Goal: Information Seeking & Learning: Find specific fact

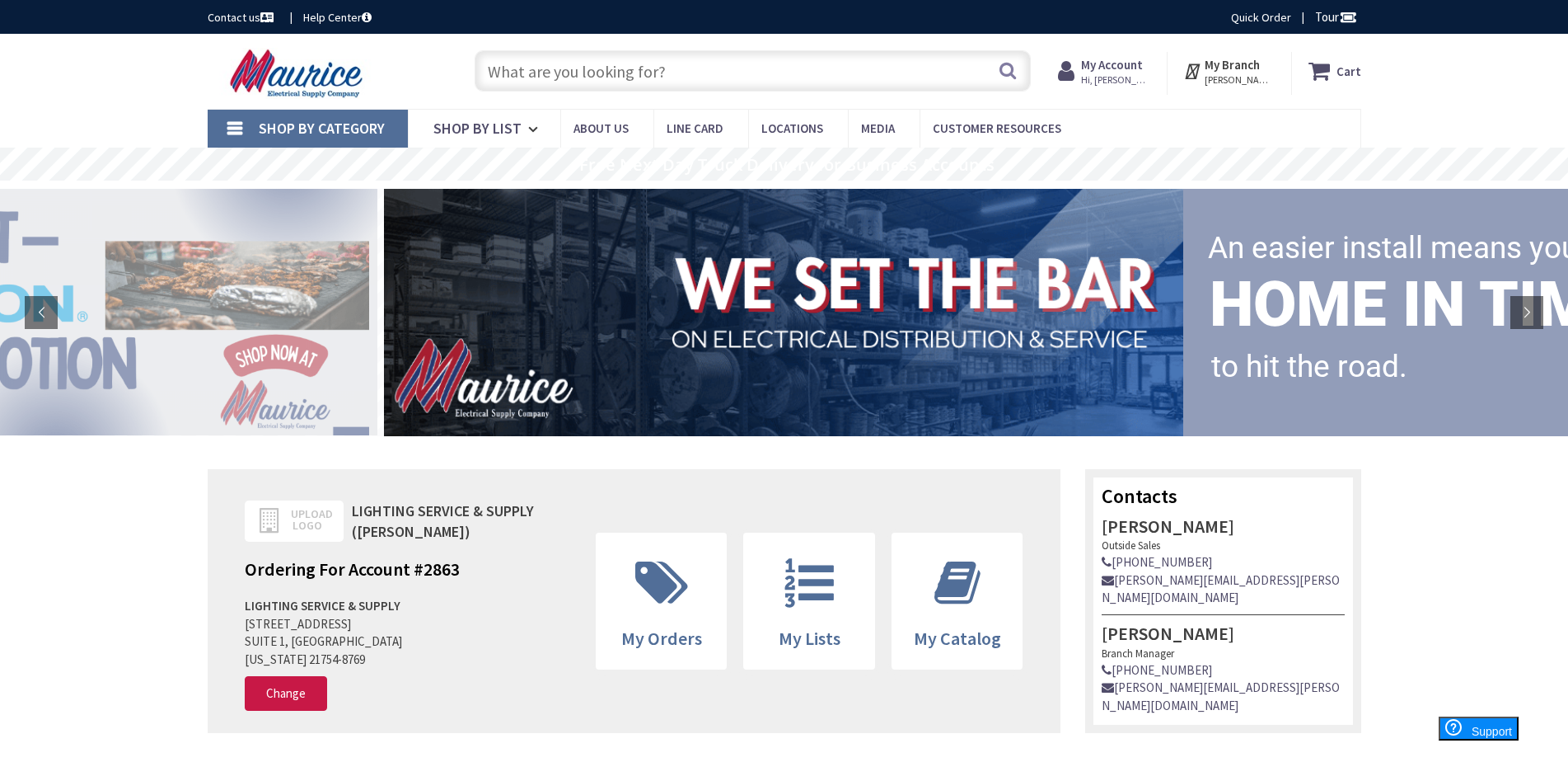
click at [564, 64] on input "text" at bounding box center [753, 71] width 556 height 41
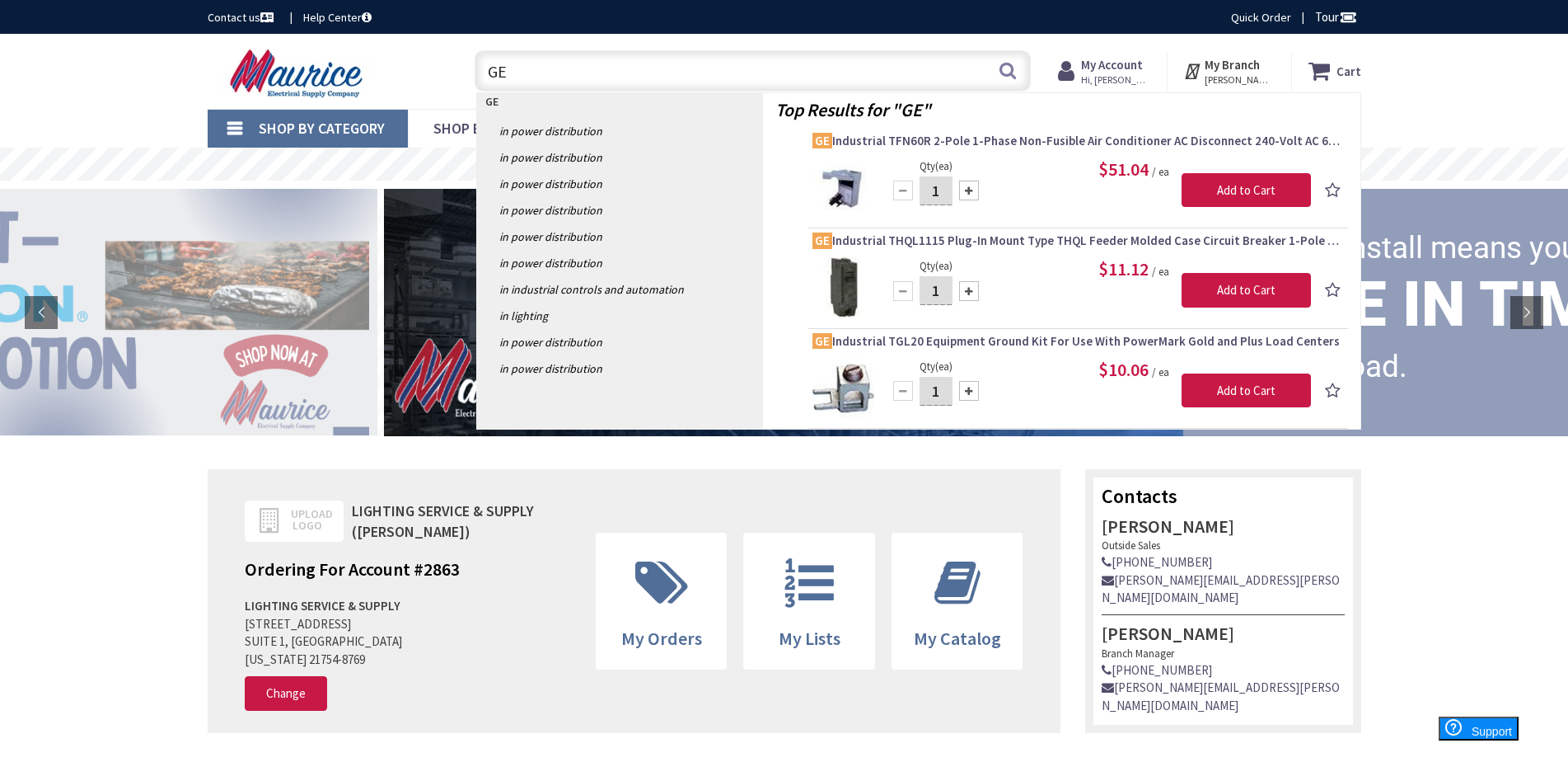
click at [556, 68] on input "GE" at bounding box center [753, 71] width 556 height 41
drag, startPoint x: 543, startPoint y: 66, endPoint x: 441, endPoint y: 62, distance: 102.1
click at [441, 62] on div "Toggle Nav GE GE Search Cart My Cart Close" at bounding box center [784, 71] width 1179 height 55
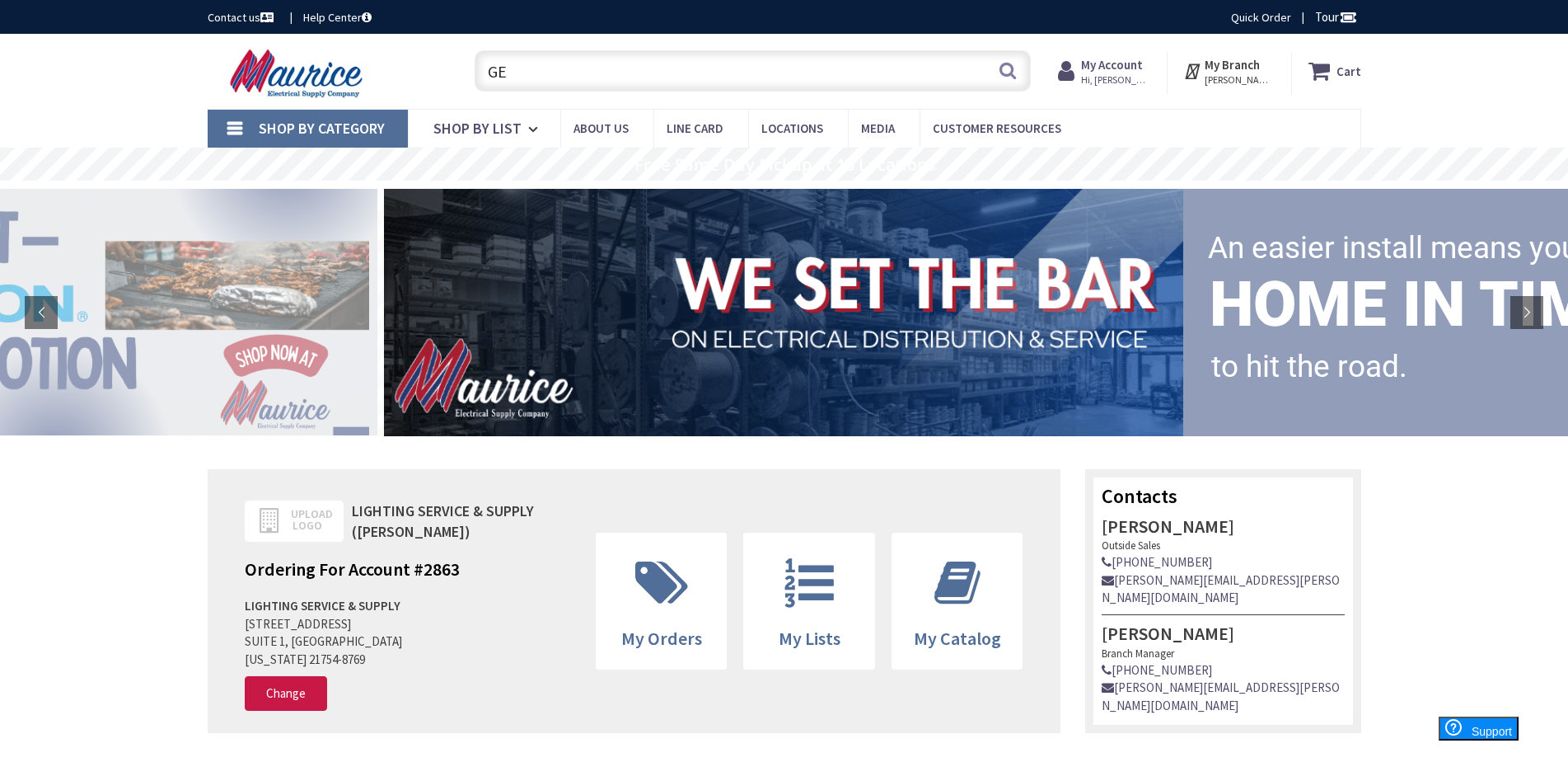
paste input "DISTRIBUTION 9T10A1003"
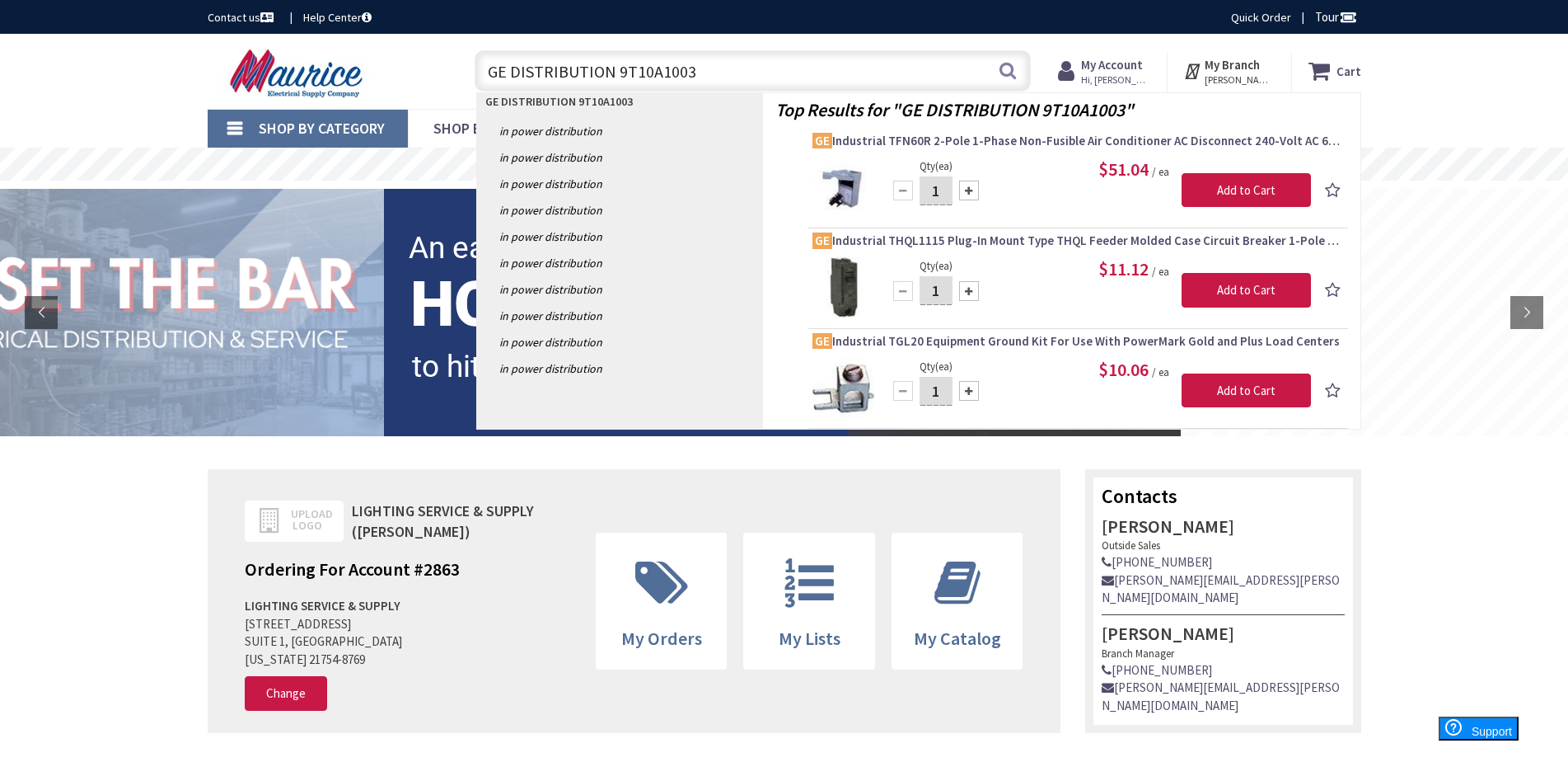
drag, startPoint x: 616, startPoint y: 75, endPoint x: 209, endPoint y: 59, distance: 407.3
click at [209, 59] on div "Toggle Nav GE DISTRIBUTION 9T10A1003 GE DISTRIBUTION 9T10A1003 Search Cart My C…" at bounding box center [784, 71] width 1179 height 55
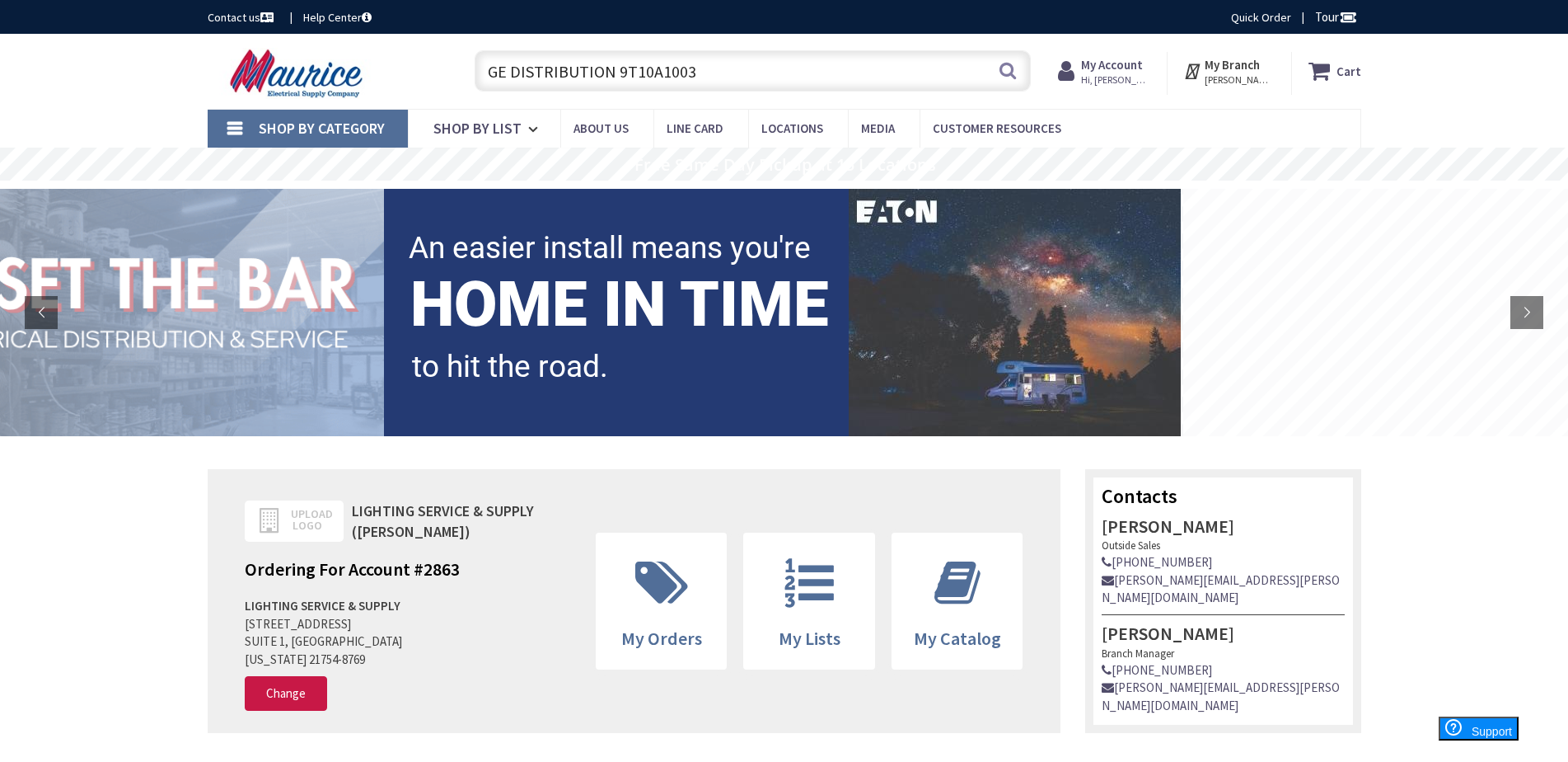
type input "9T10A1003"
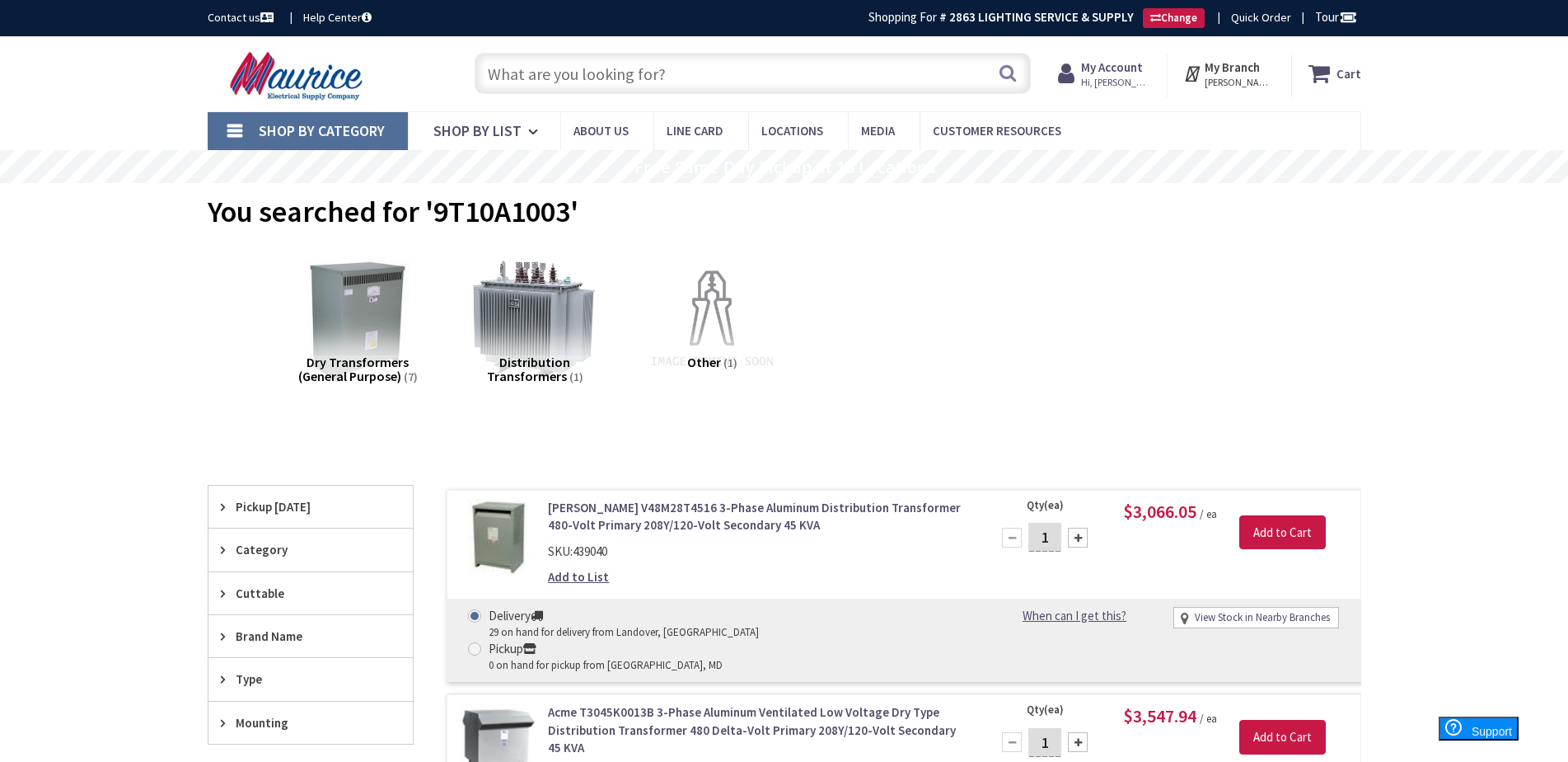
click at [697, 70] on input "text" at bounding box center [753, 74] width 556 height 41
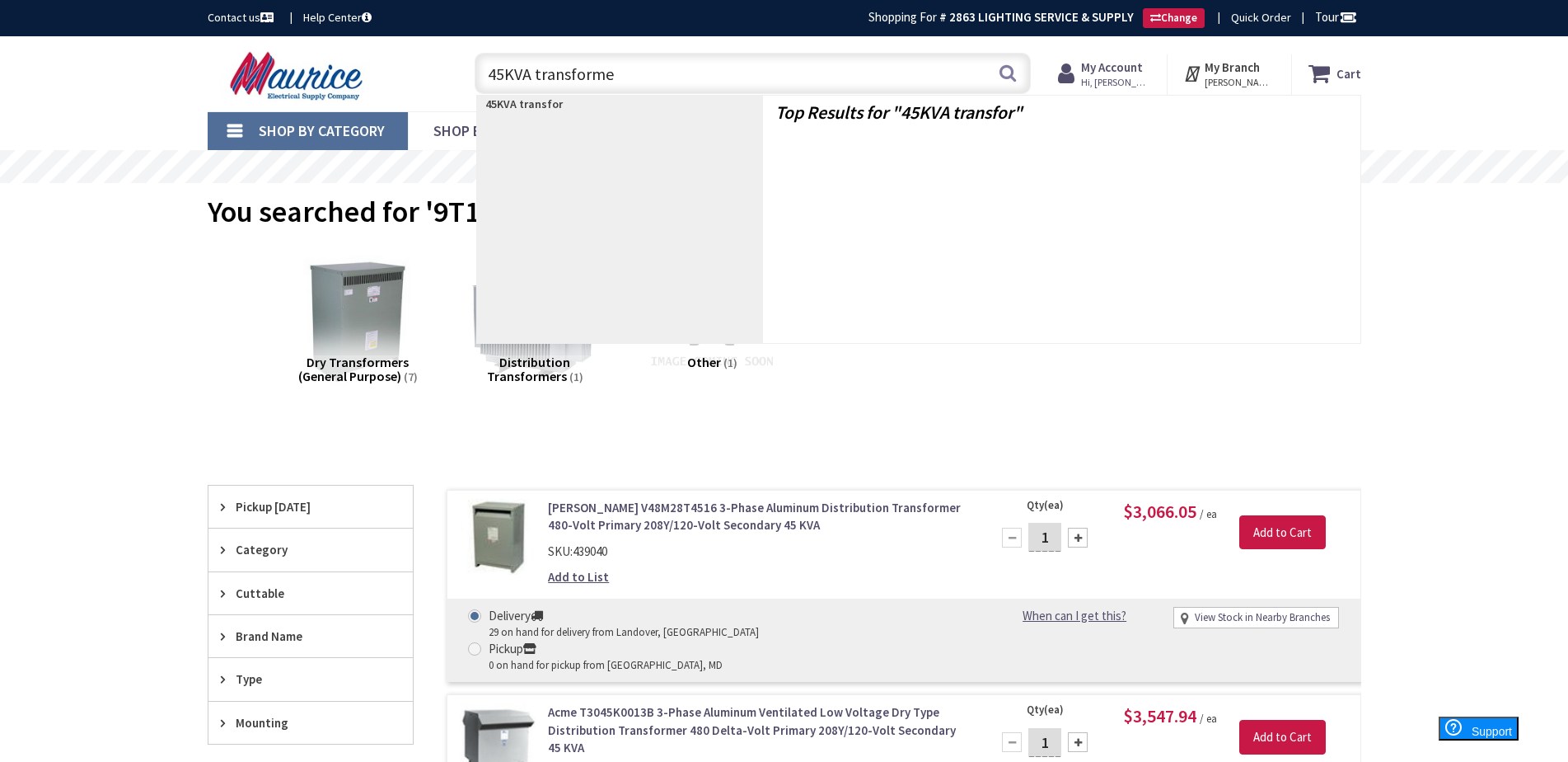
type input "45KVA transformer"
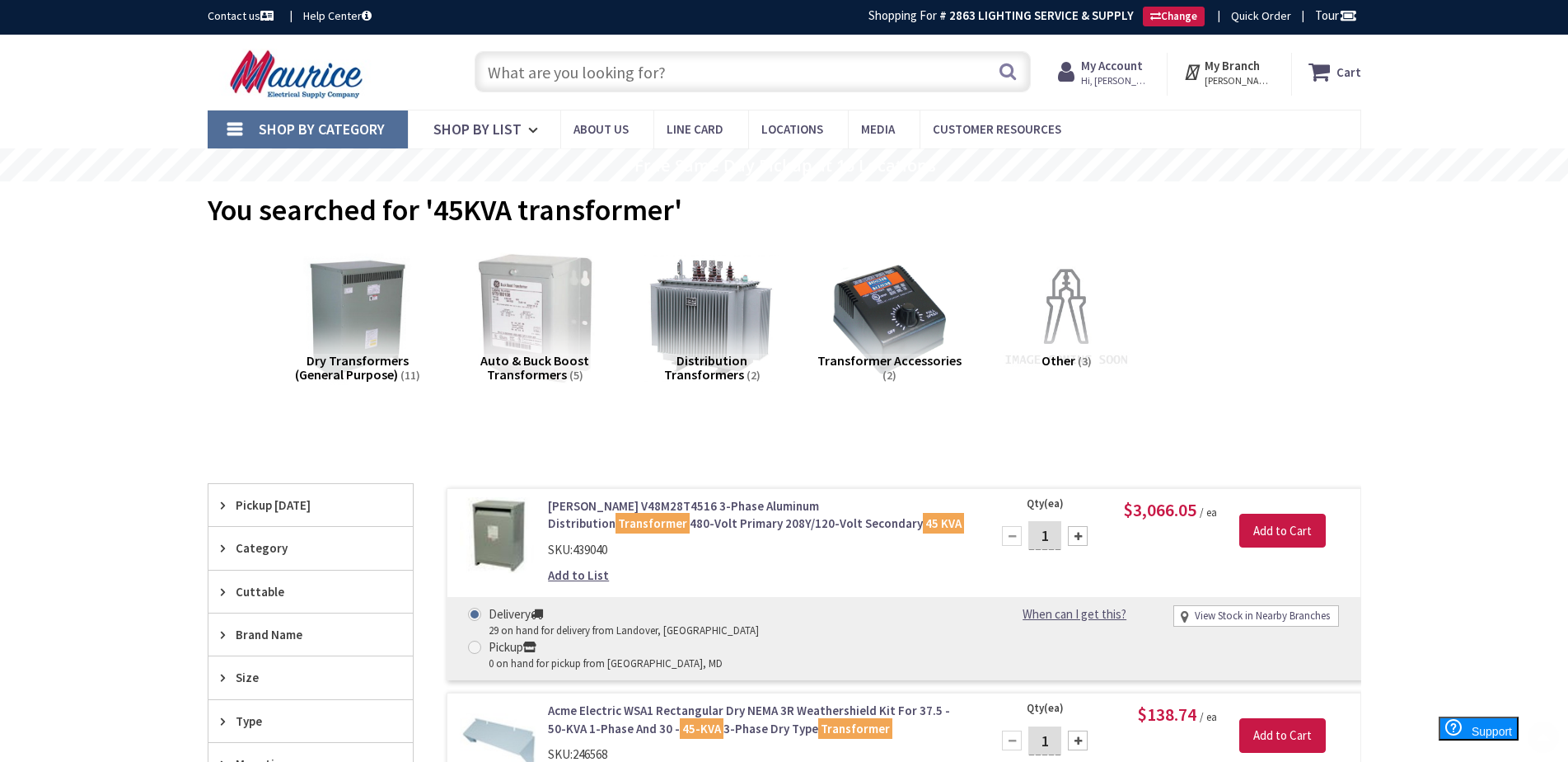
scroll to position [329, 0]
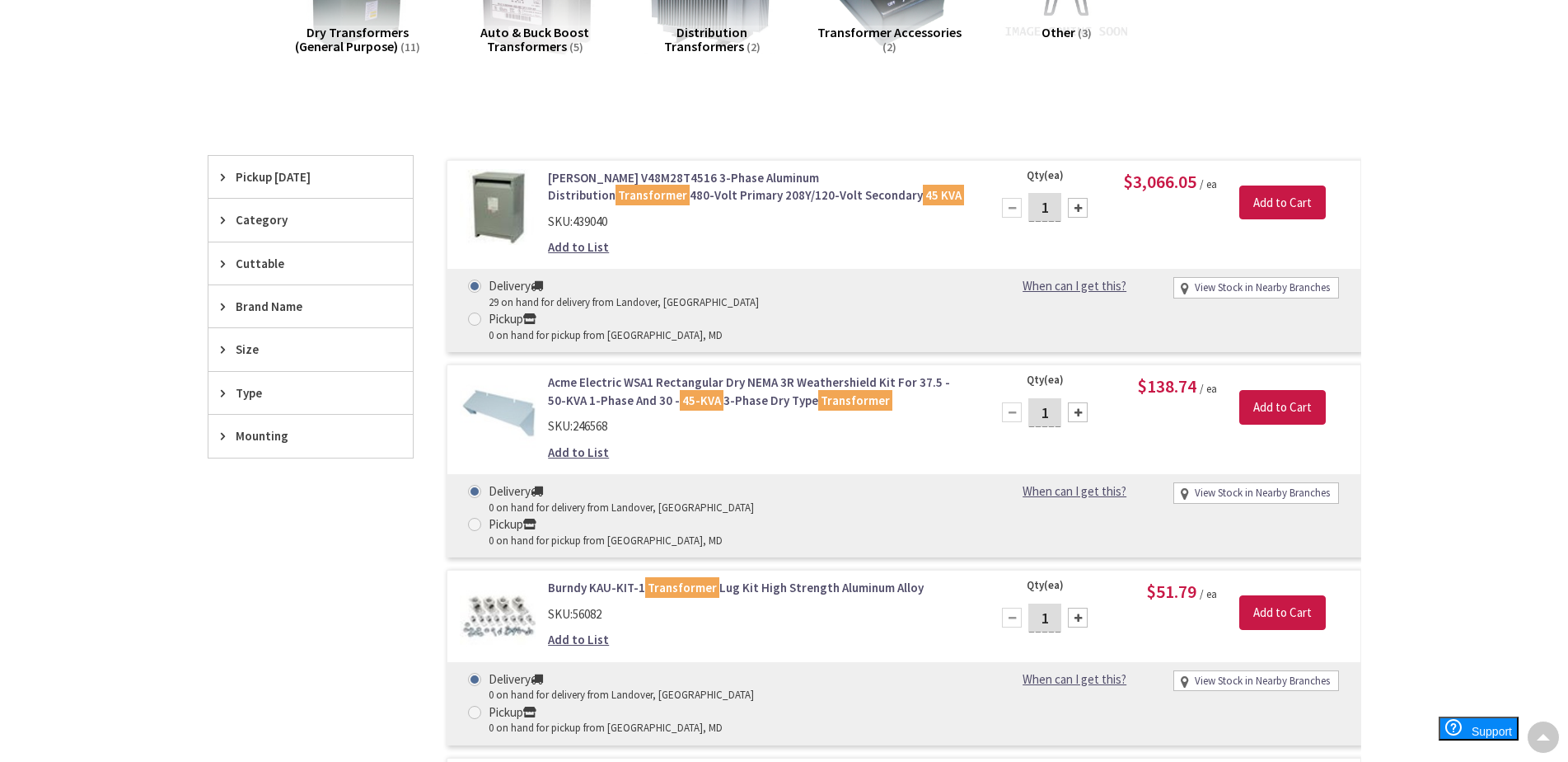
click at [240, 348] on span "Size" at bounding box center [303, 349] width 134 height 18
click at [234, 471] on div "Type" at bounding box center [310, 462] width 204 height 42
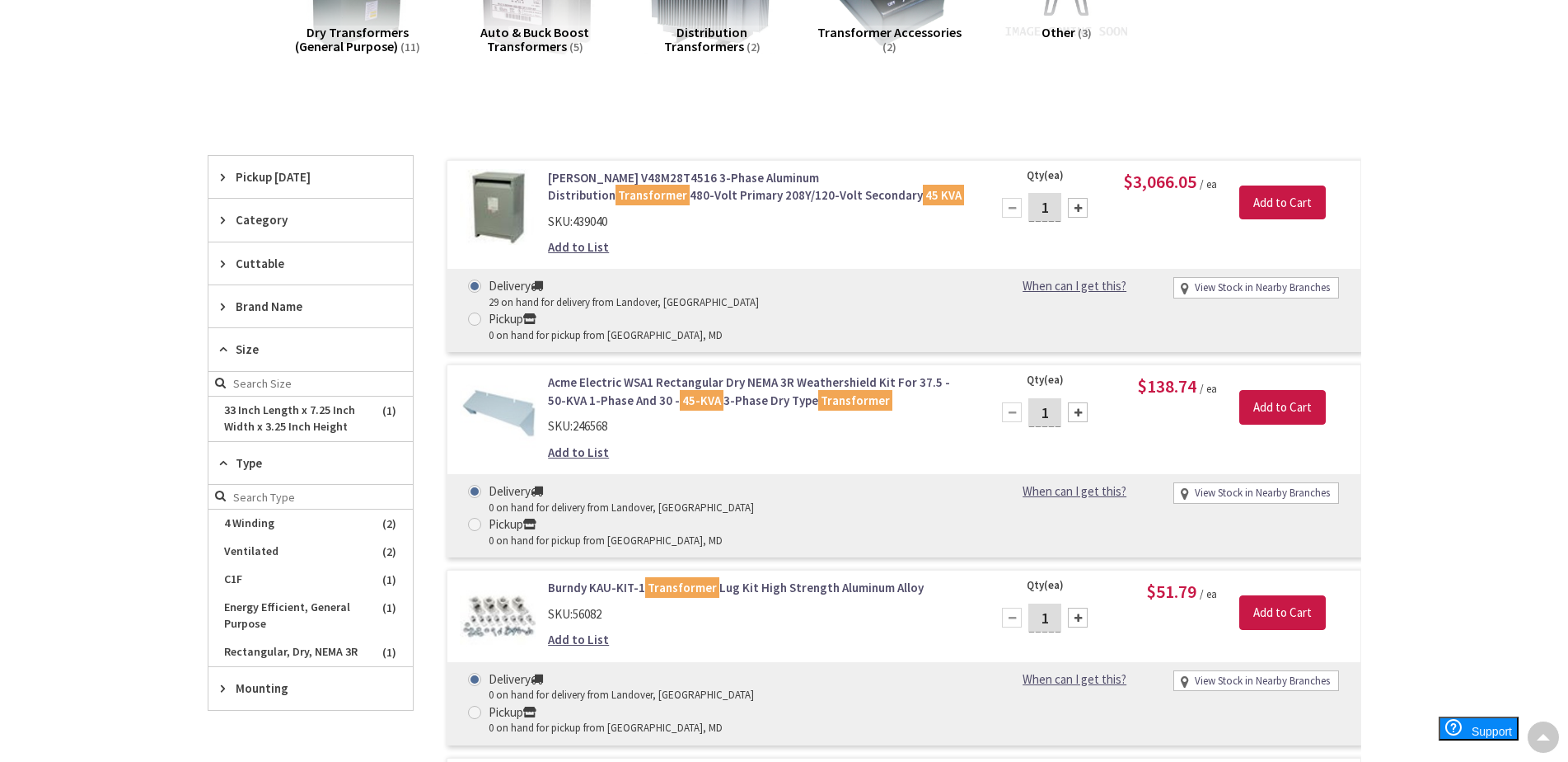
click at [245, 305] on span "Brand Name" at bounding box center [303, 307] width 134 height 18
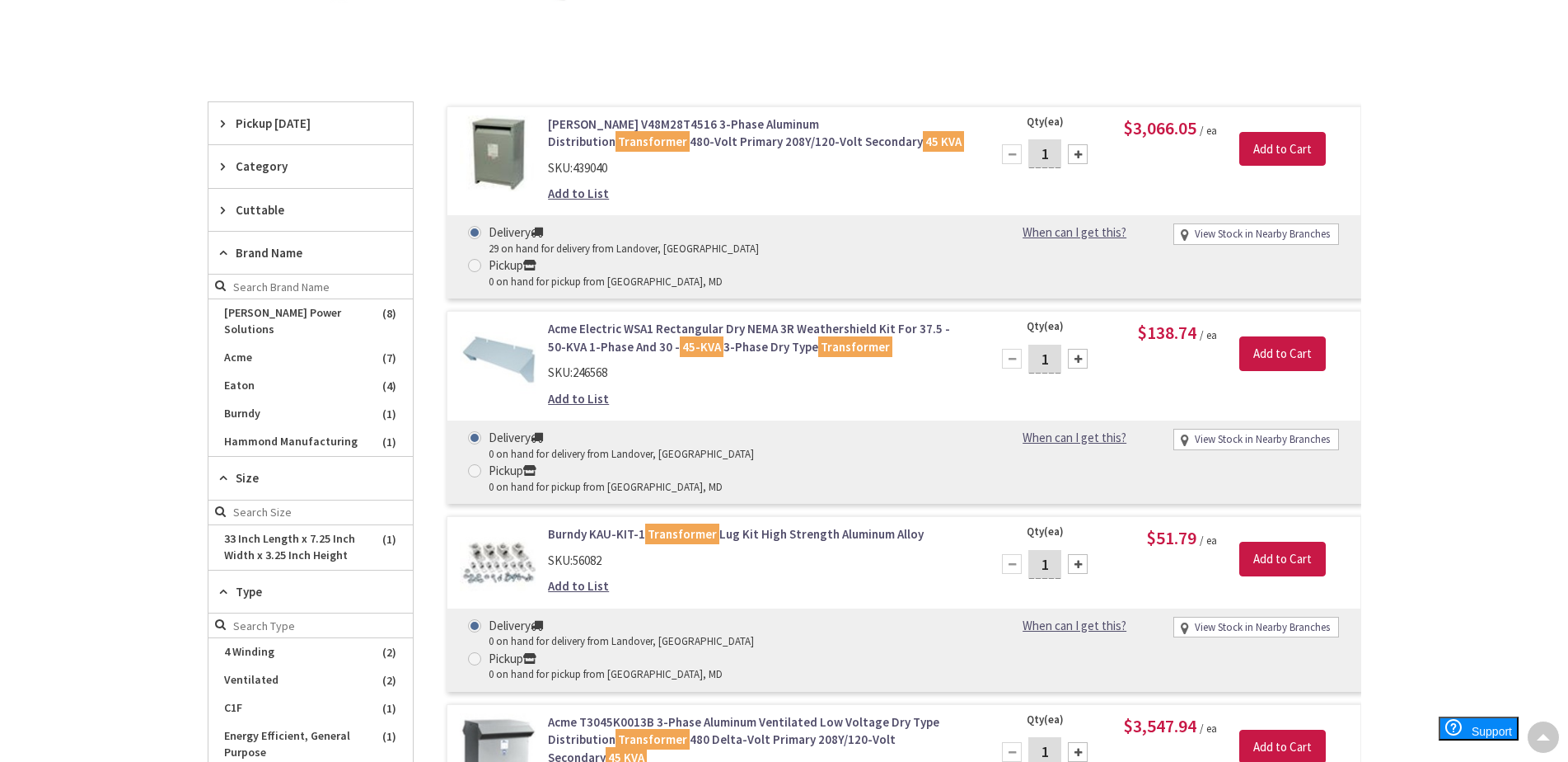
scroll to position [412, 0]
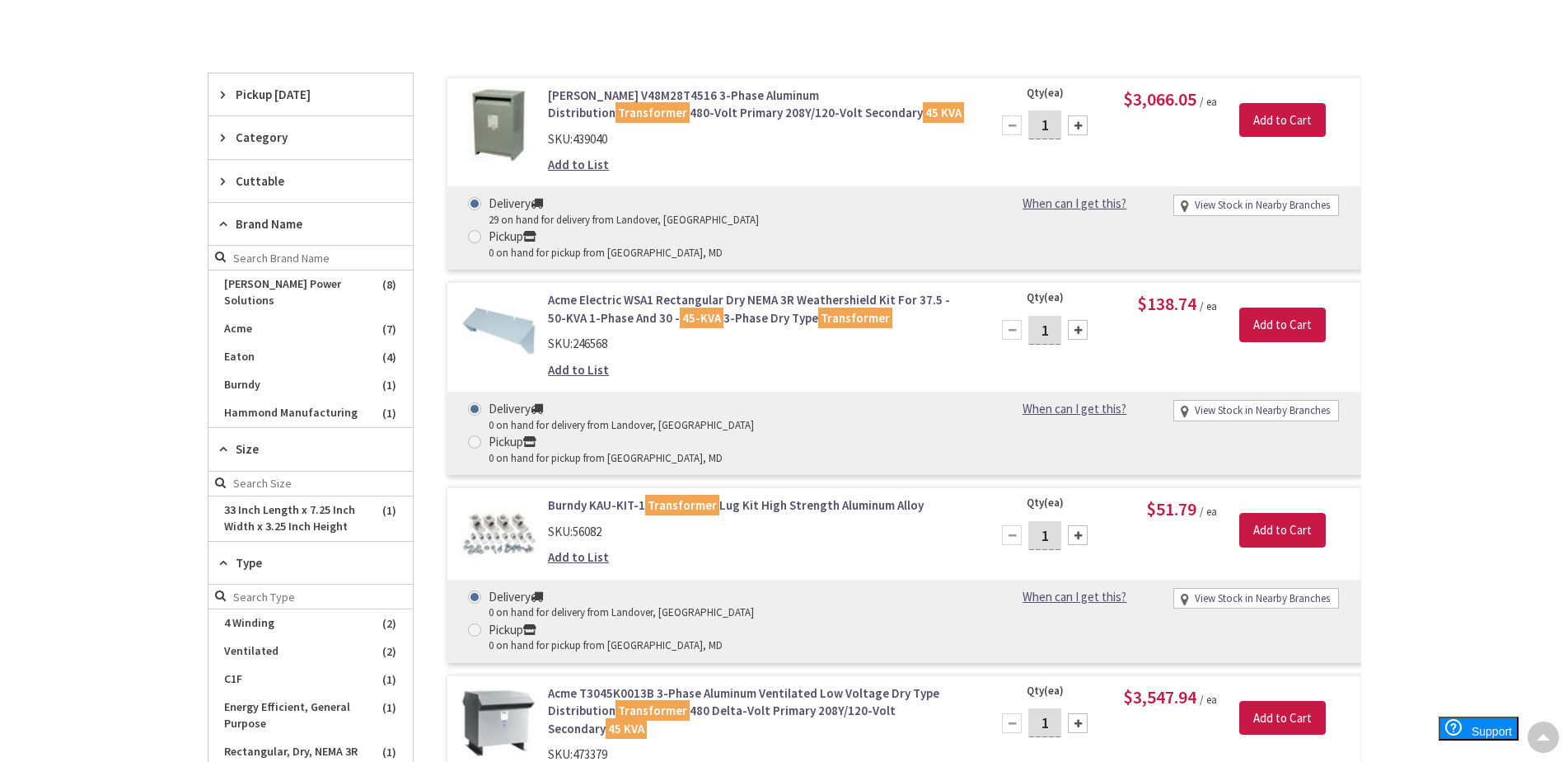
click at [676, 106] on link "Eaton V48M28T4516 3-Phase Aluminum Distribution Transformer 480-Volt Primary 20…" at bounding box center [758, 104] width 420 height 35
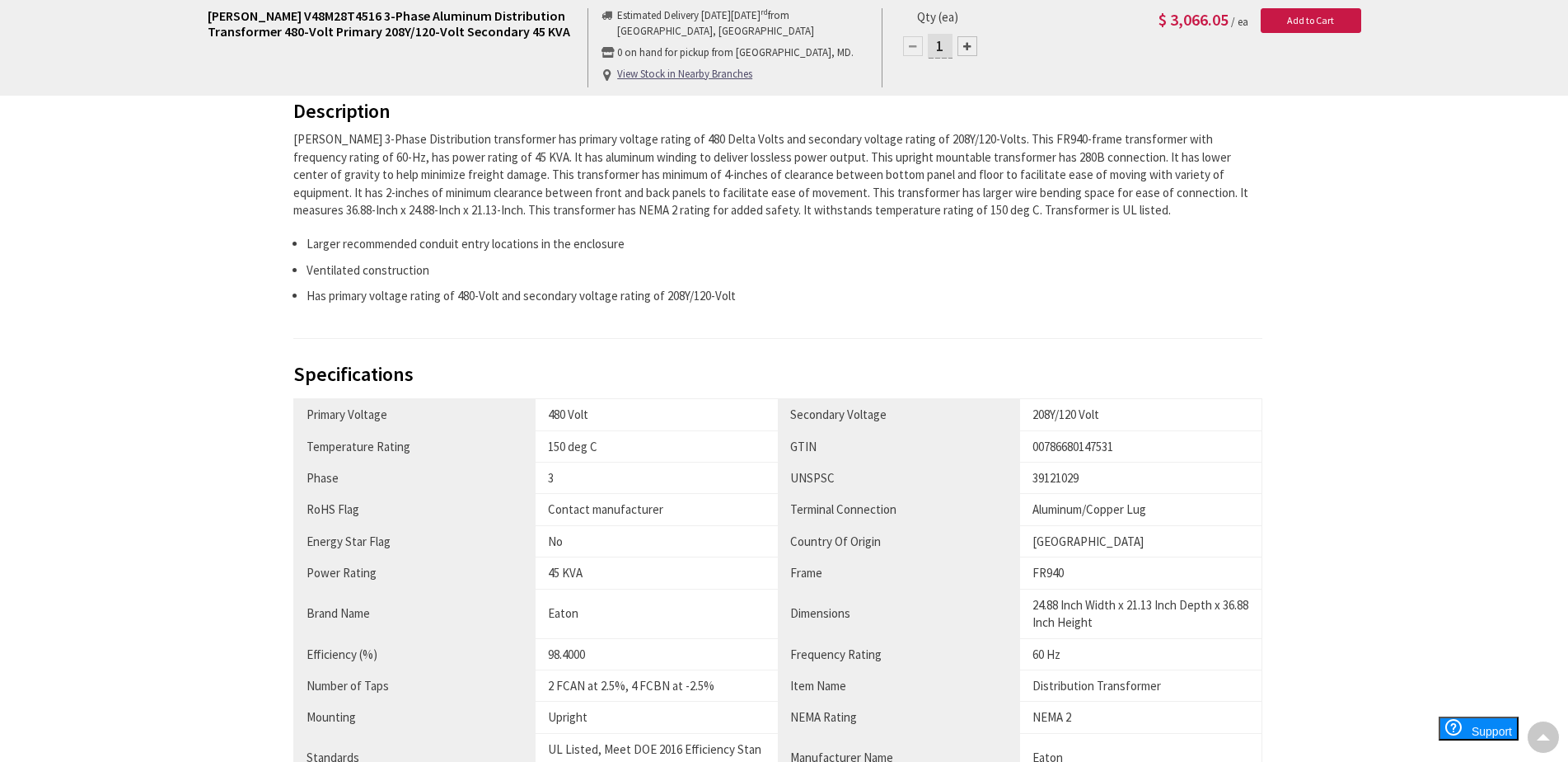
scroll to position [661, 0]
click at [83, 390] on div "Eaton V48M28T4516 3-Phase Aluminum Distribution Transformer 480-Volt Primary 20…" at bounding box center [784, 408] width 1568 height 2068
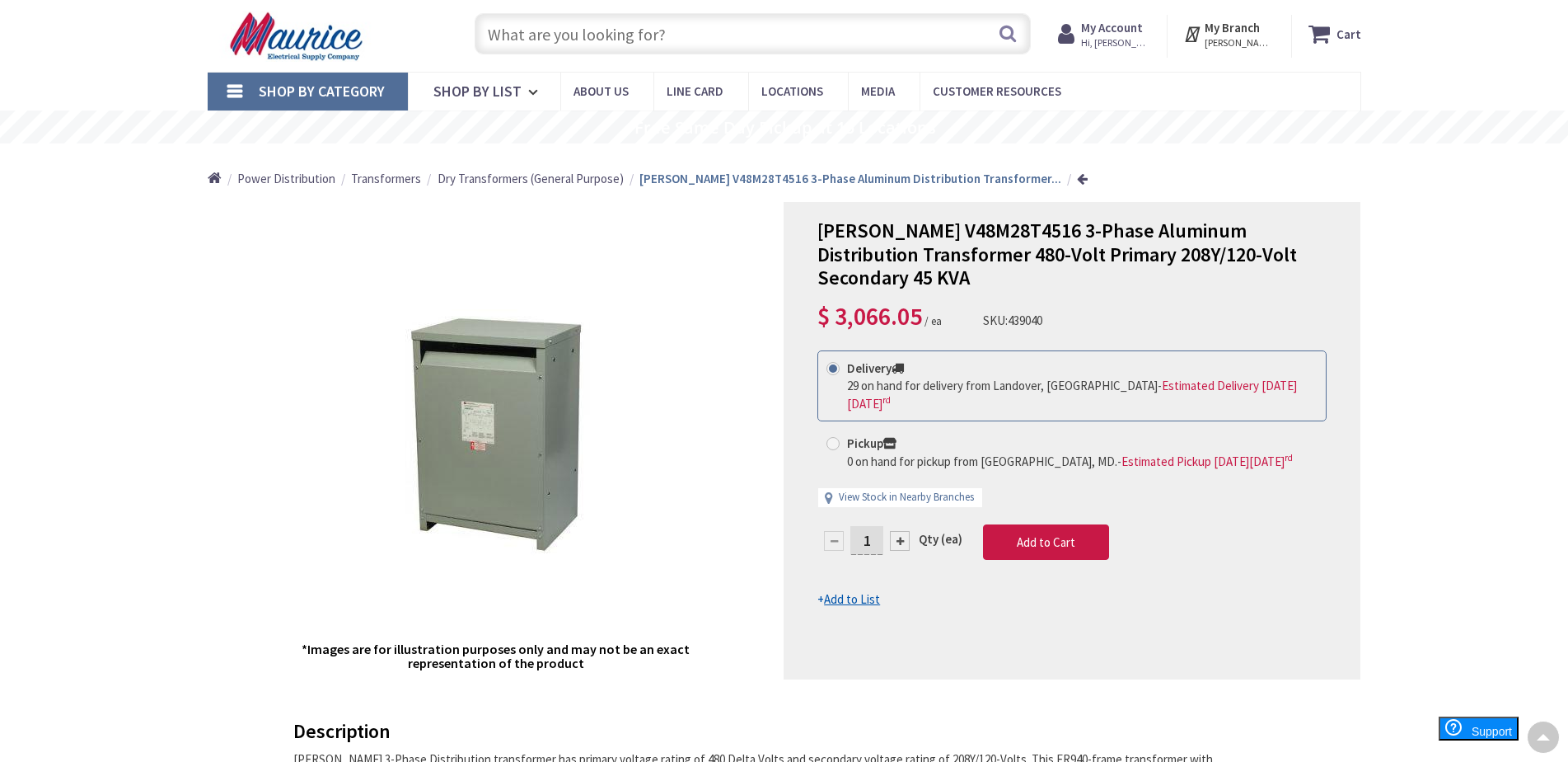
scroll to position [0, 0]
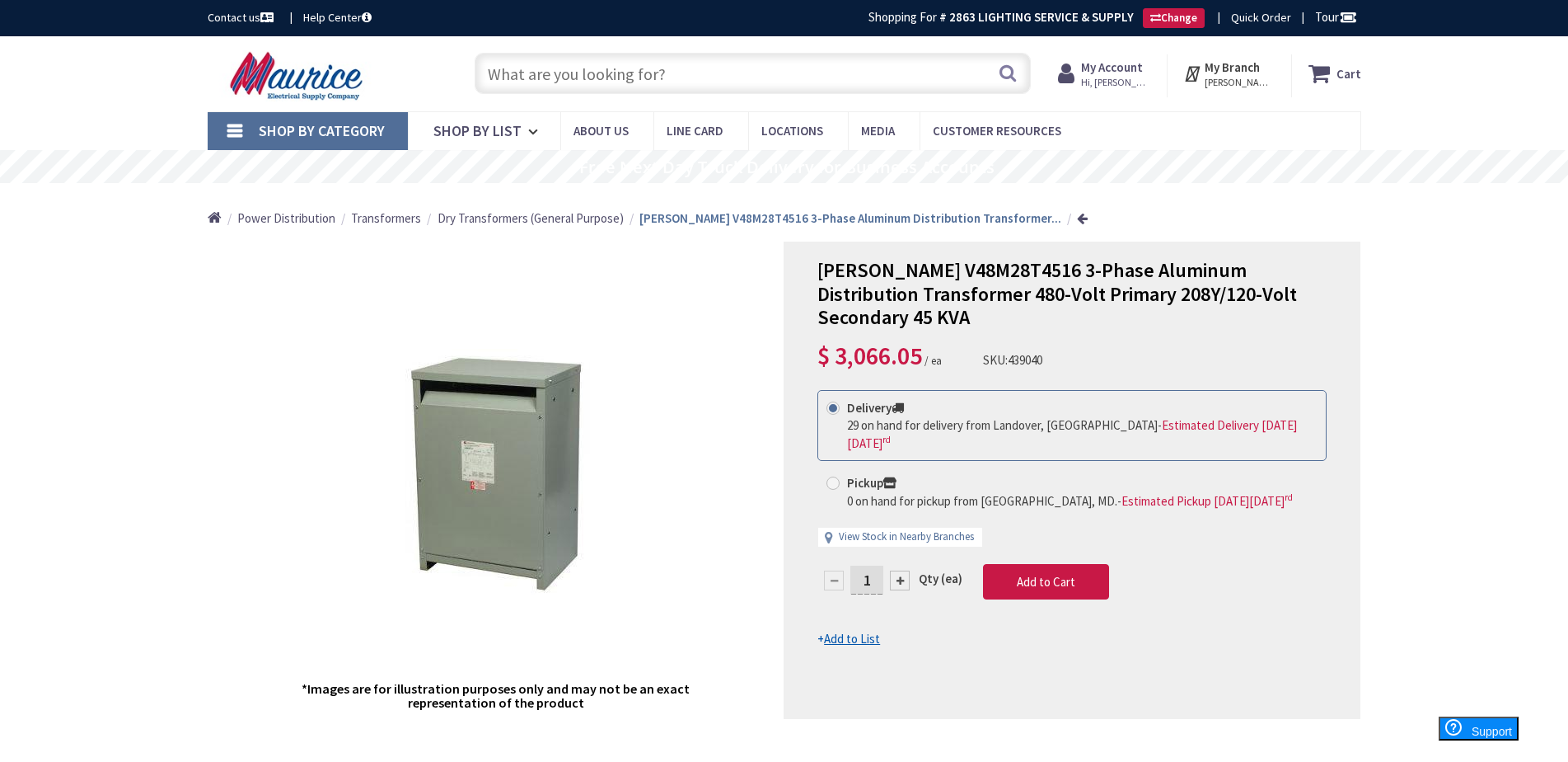
click at [665, 70] on input "text" at bounding box center [753, 74] width 556 height 41
paste input "BKD2G125"
type input "BKD2G125"
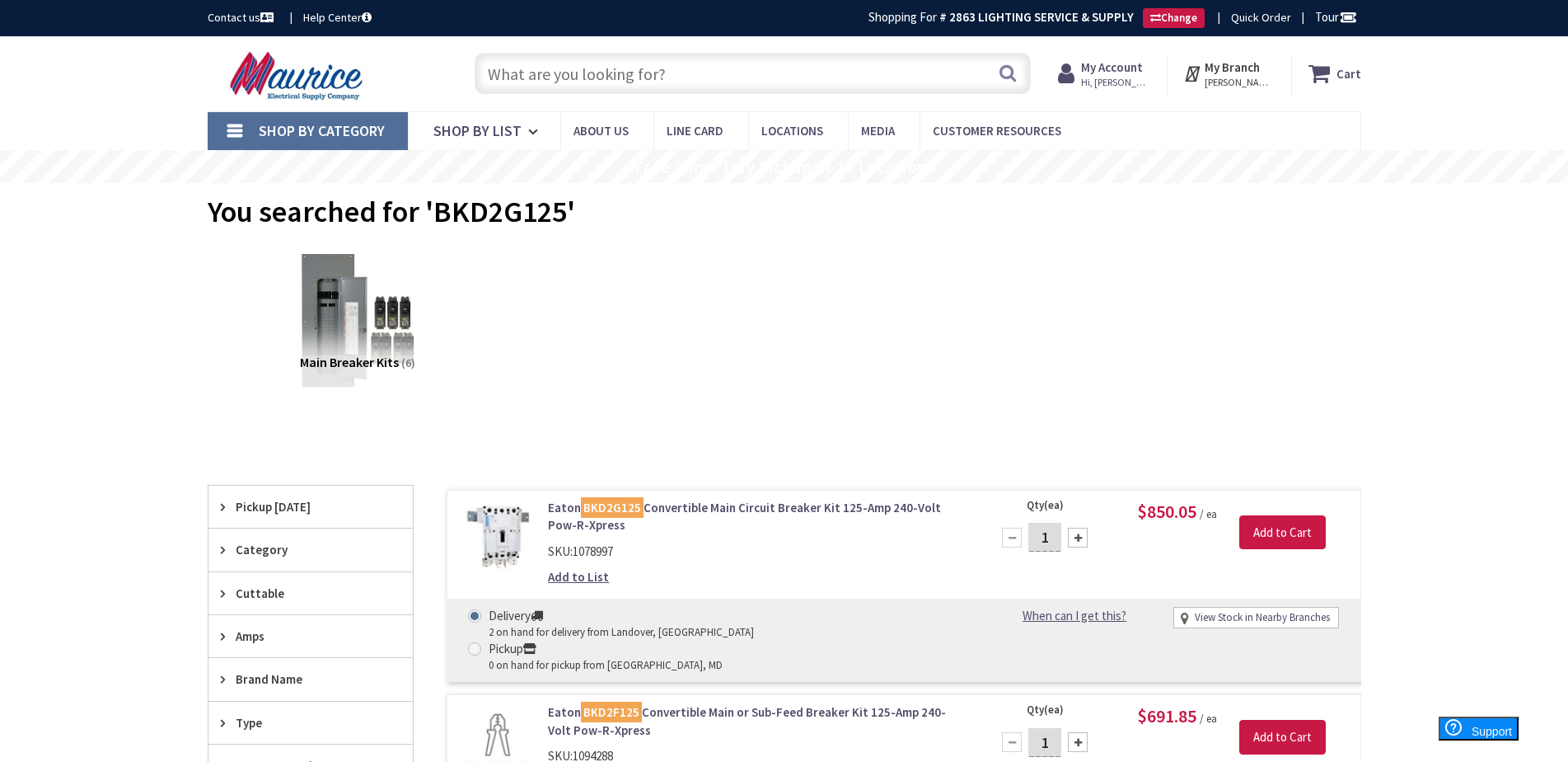
click at [601, 78] on input "text" at bounding box center [753, 74] width 556 height 41
paste input "BKD2F125"
type input "BKD2F125"
